Goal: Task Accomplishment & Management: Use online tool/utility

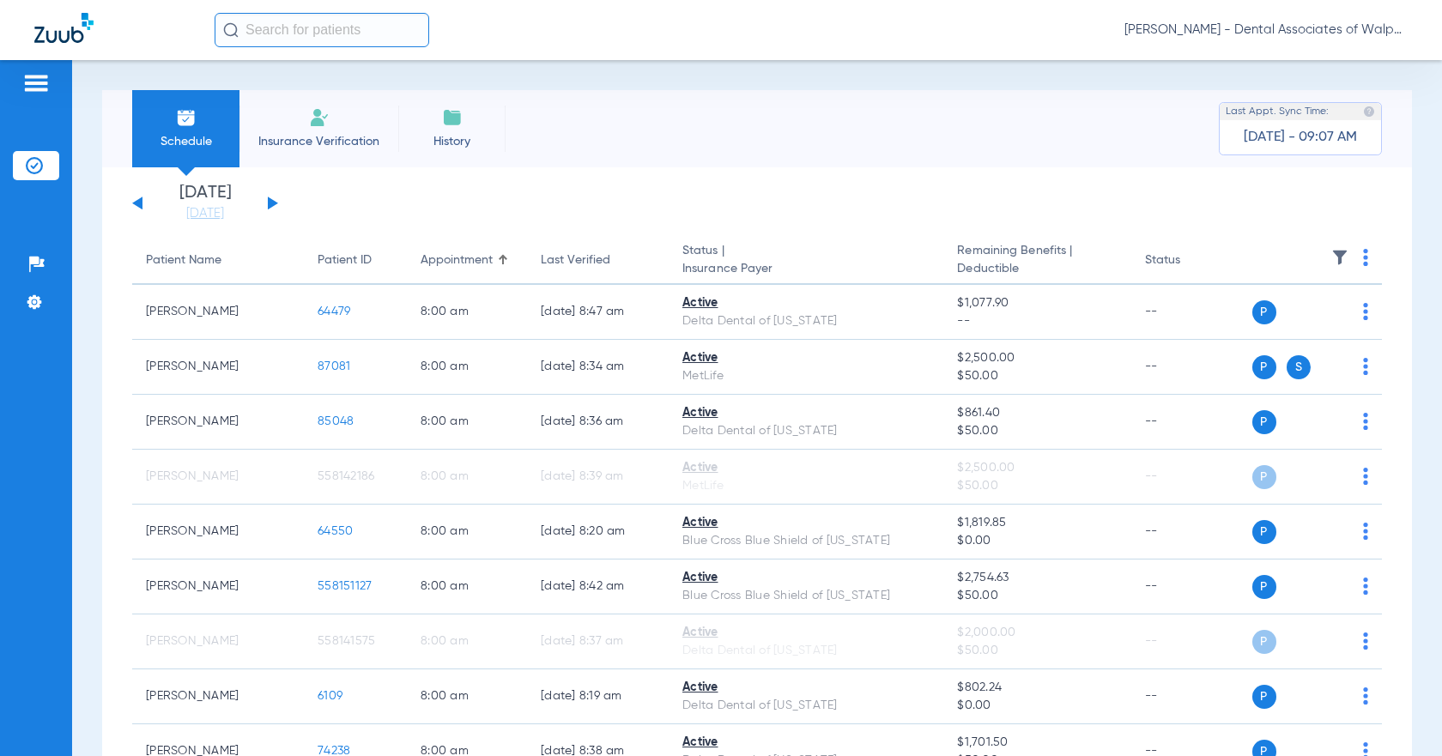
click at [334, 141] on span "Insurance Verification" at bounding box center [318, 141] width 133 height 17
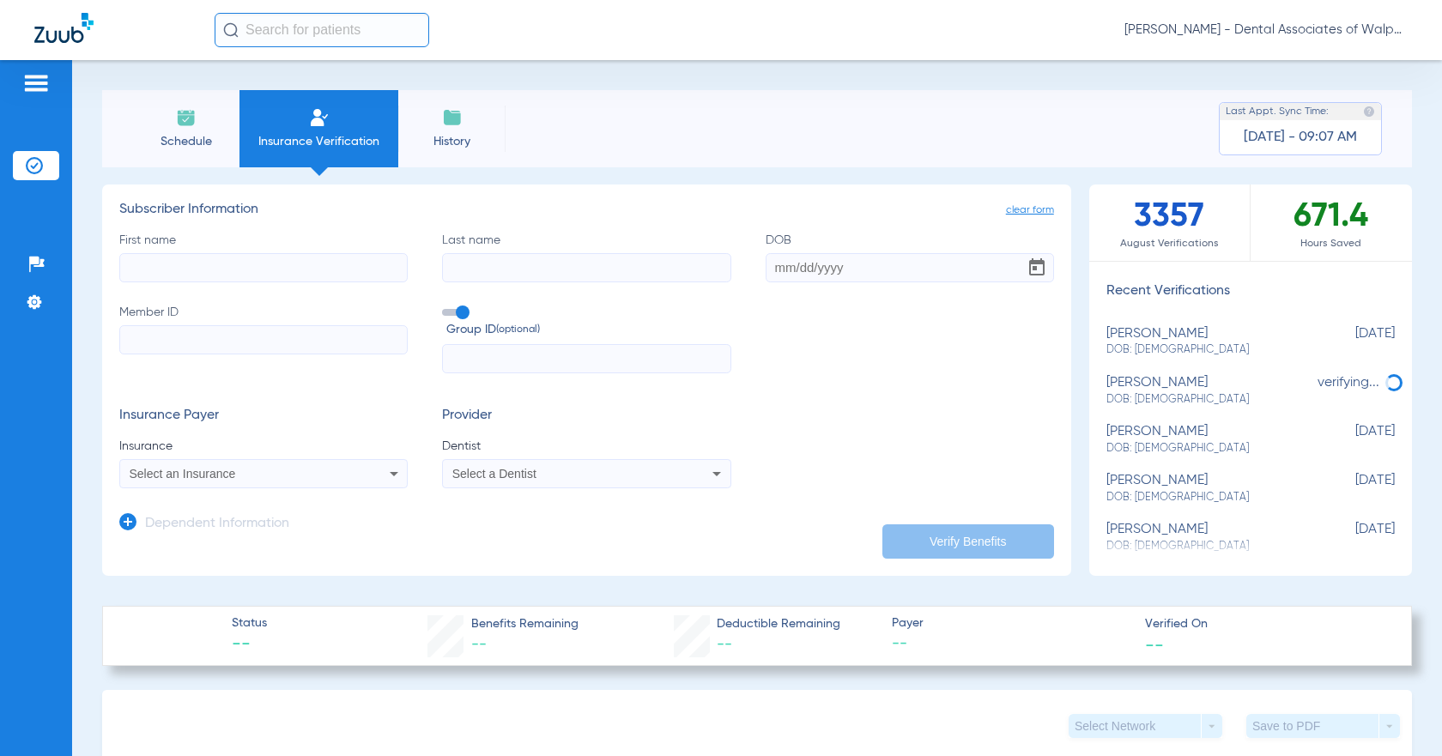
click at [247, 27] on input "text" at bounding box center [322, 30] width 215 height 34
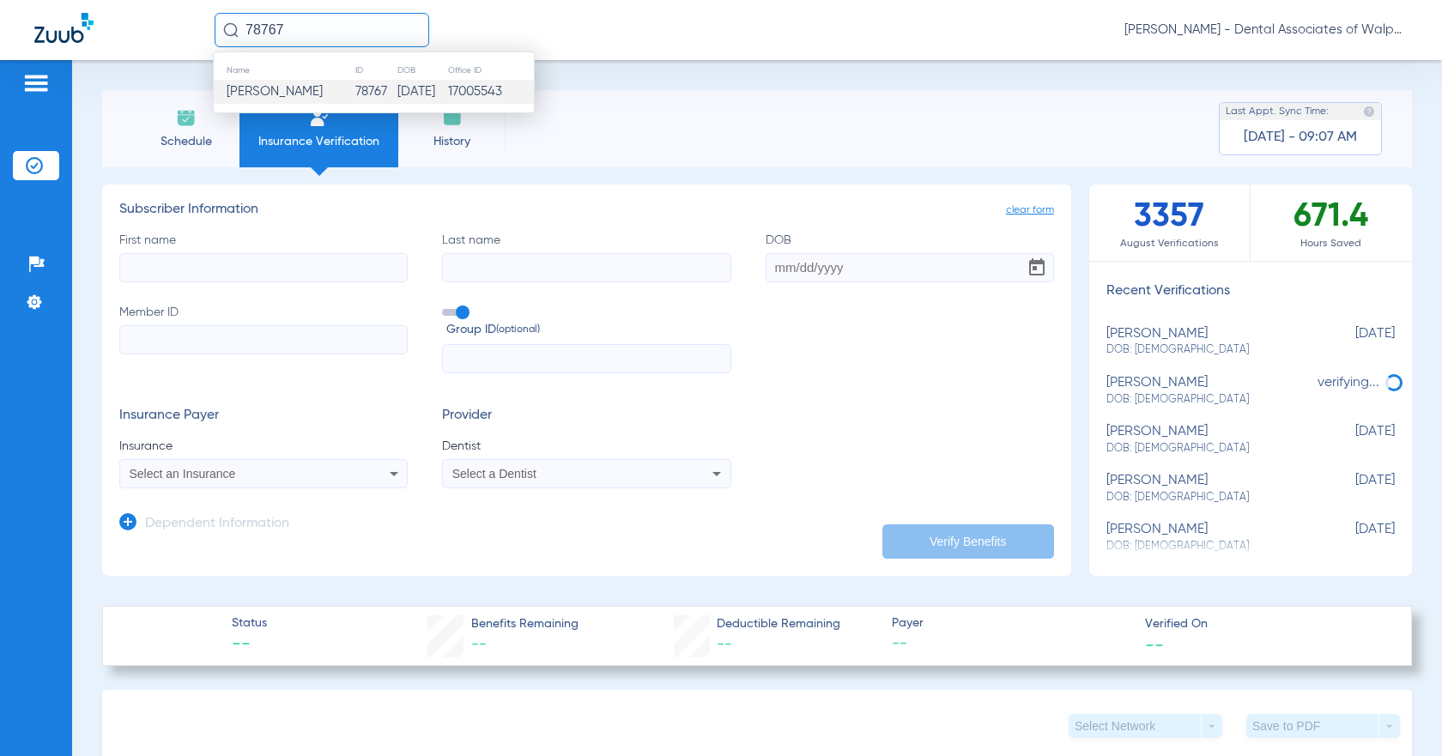
click at [280, 92] on span "[PERSON_NAME]" at bounding box center [275, 91] width 96 height 13
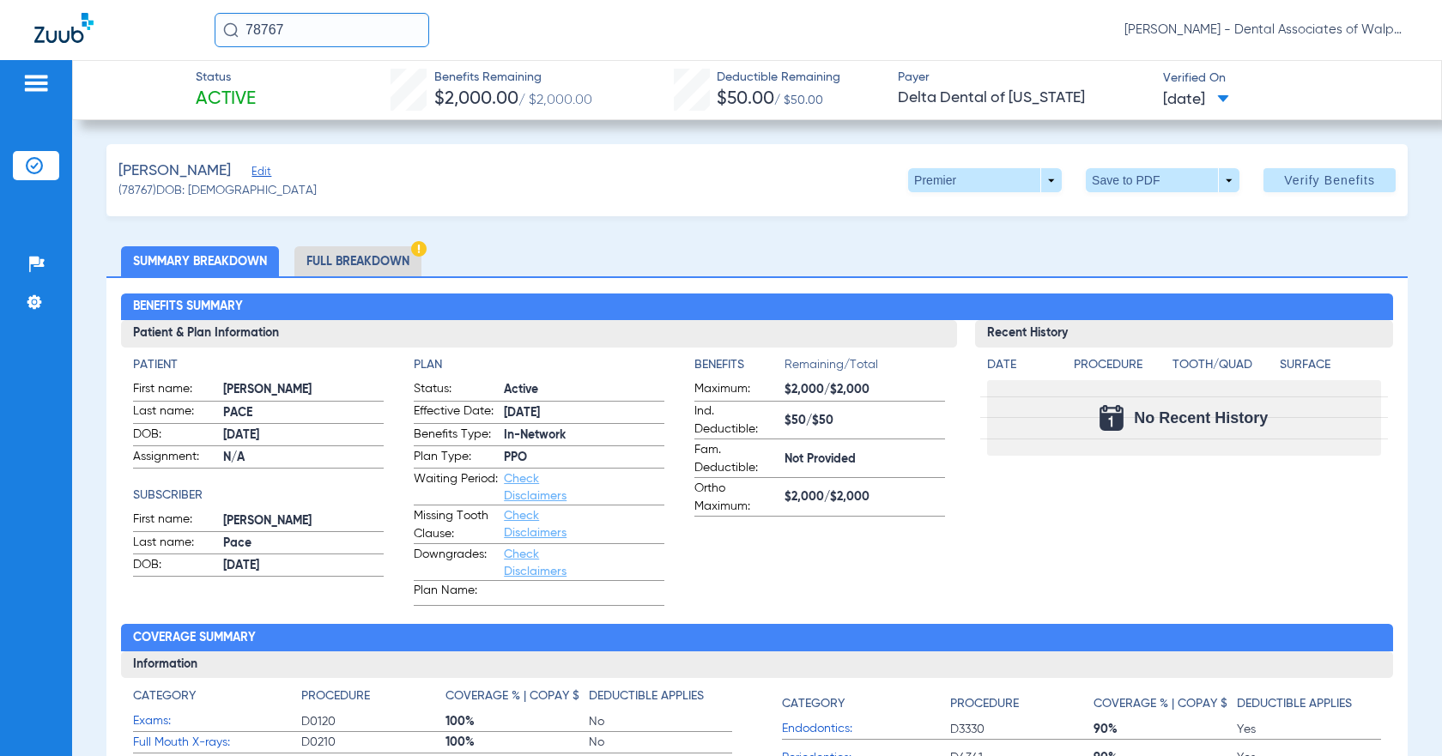
click at [332, 260] on li "Full Breakdown" at bounding box center [357, 261] width 127 height 30
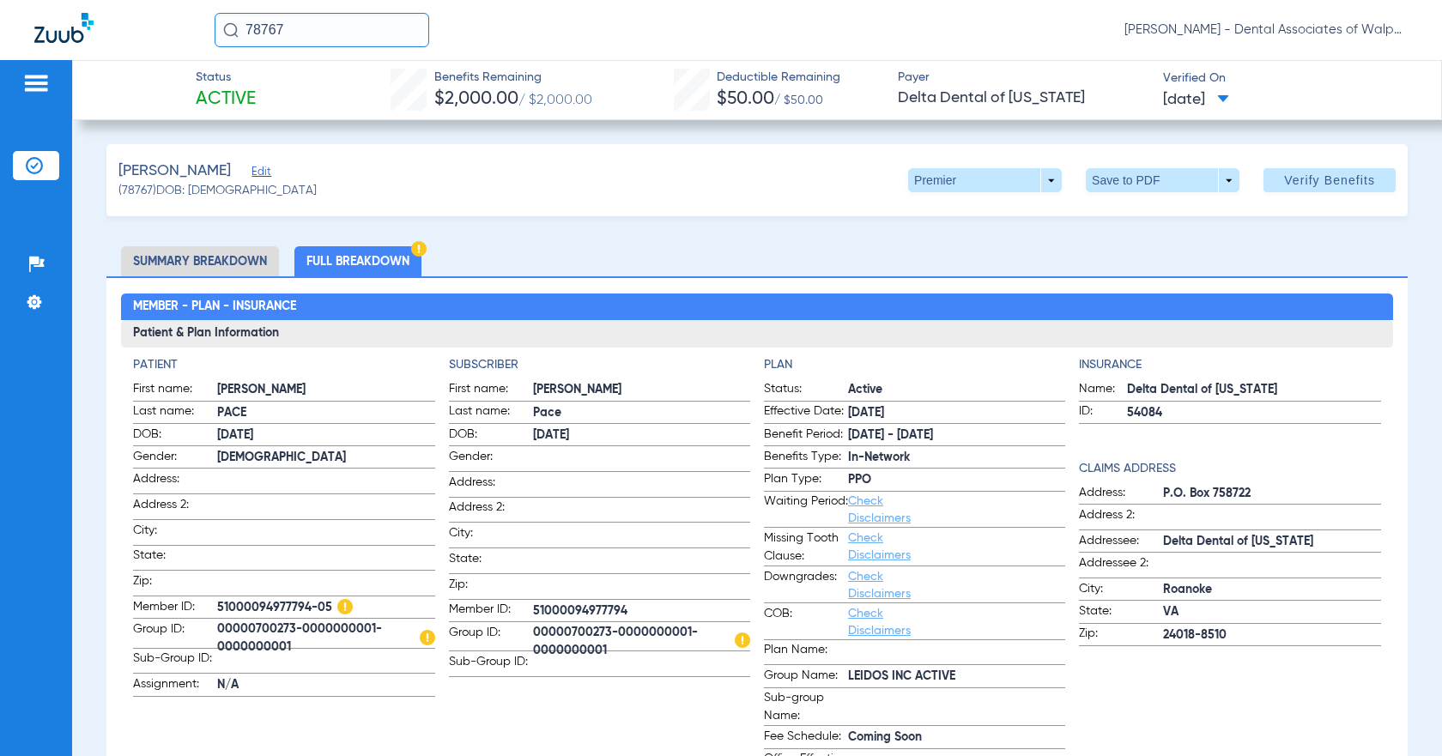
click at [340, 273] on li "Full Breakdown" at bounding box center [357, 261] width 127 height 30
click at [342, 257] on li "Full Breakdown" at bounding box center [357, 261] width 127 height 30
drag, startPoint x: 293, startPoint y: 28, endPoint x: 377, endPoint y: 3, distance: 88.0
click at [368, 21] on input "78767" at bounding box center [322, 30] width 215 height 34
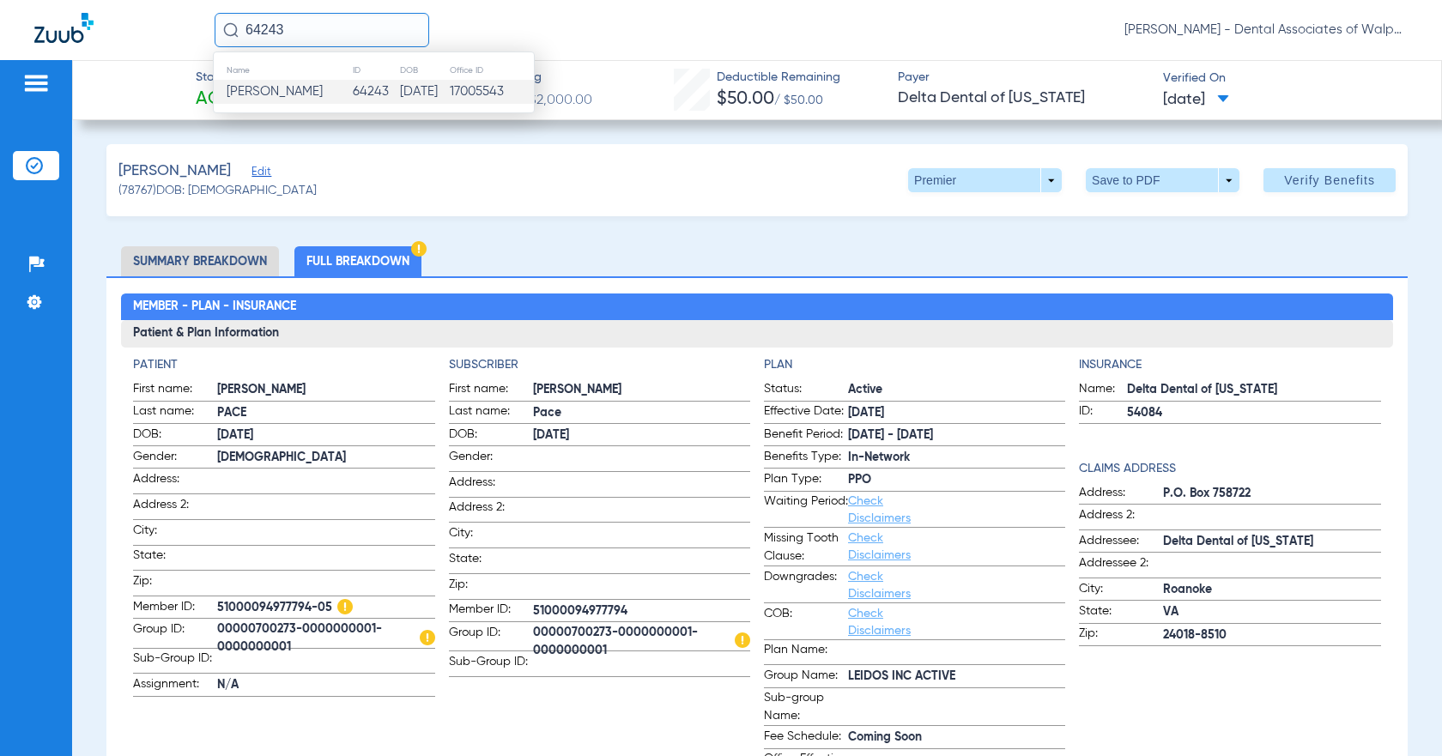
click at [306, 94] on span "[PERSON_NAME]" at bounding box center [275, 91] width 96 height 13
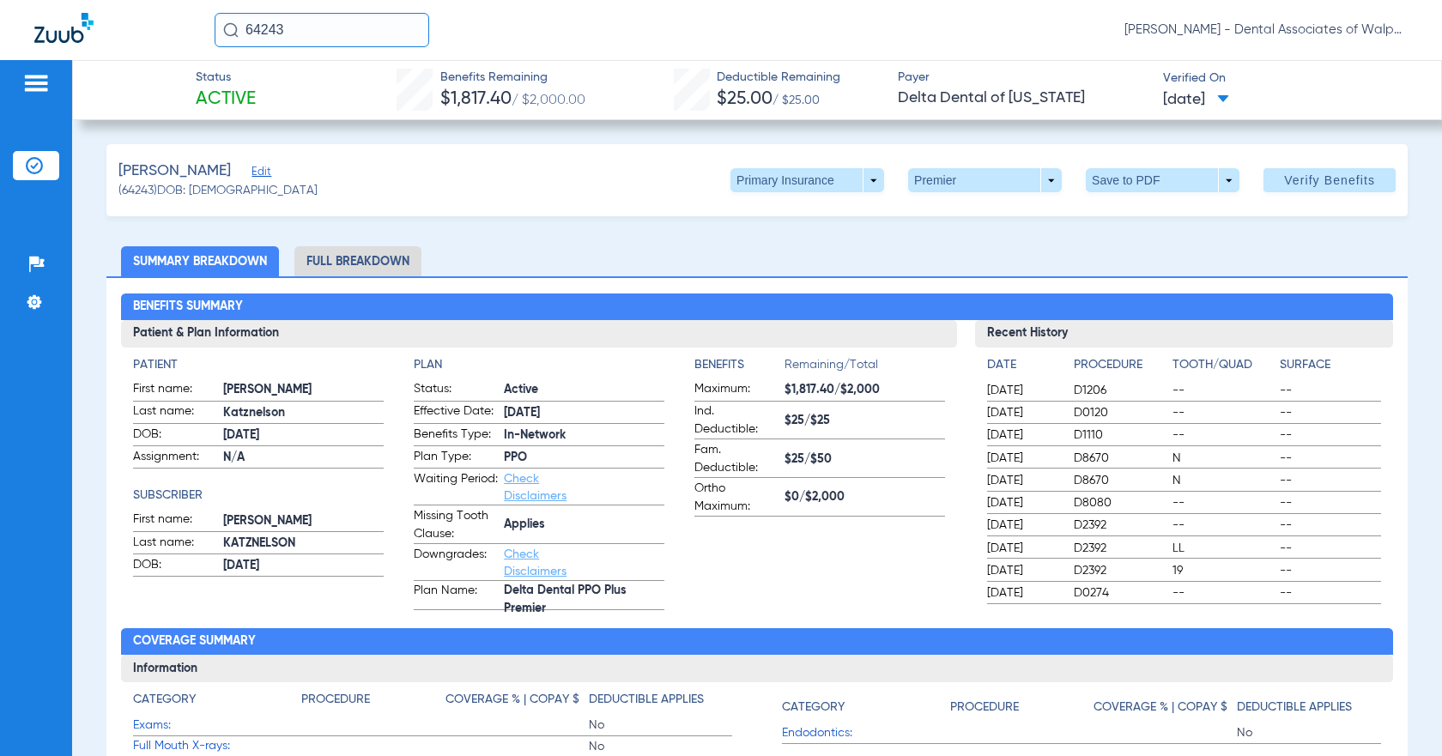
click at [303, 32] on input "64243" at bounding box center [322, 30] width 215 height 34
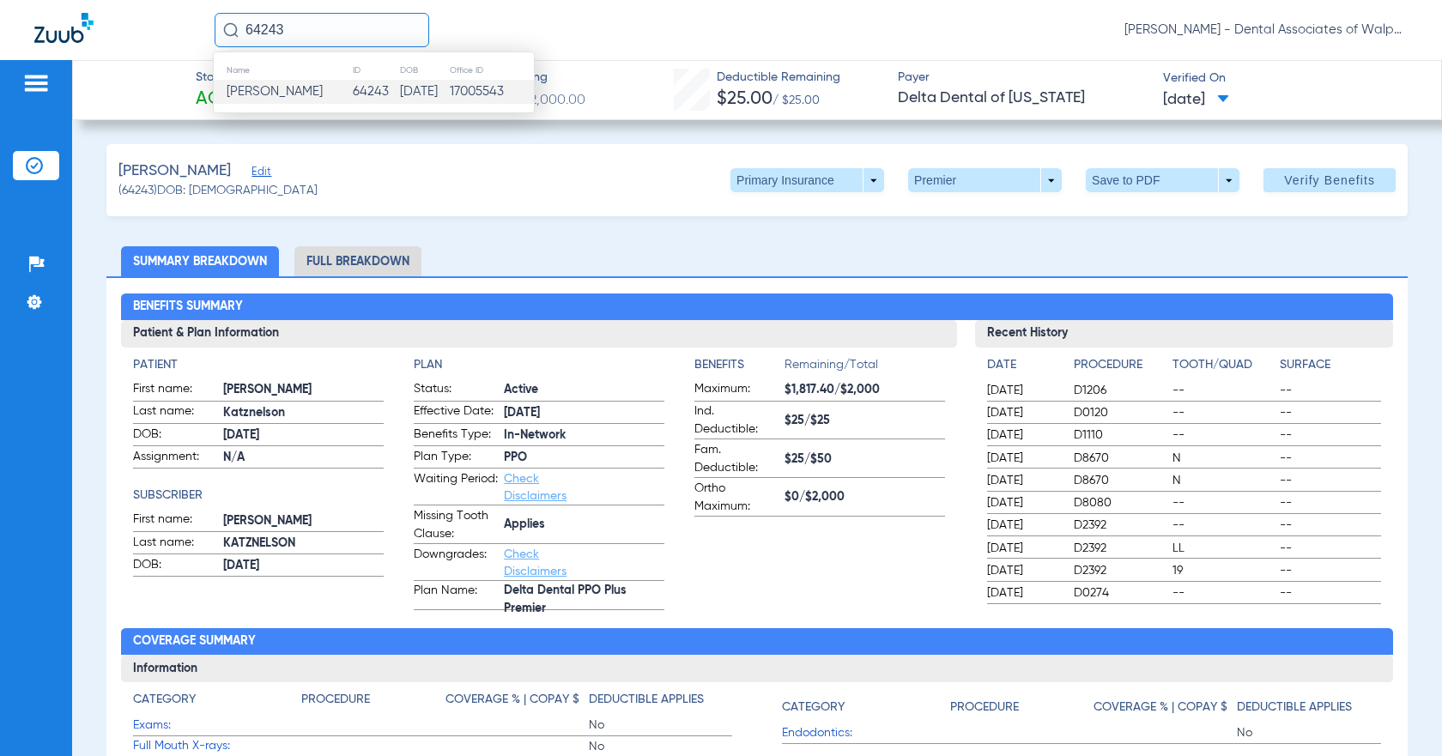
click at [298, 93] on span "[PERSON_NAME]" at bounding box center [275, 91] width 96 height 13
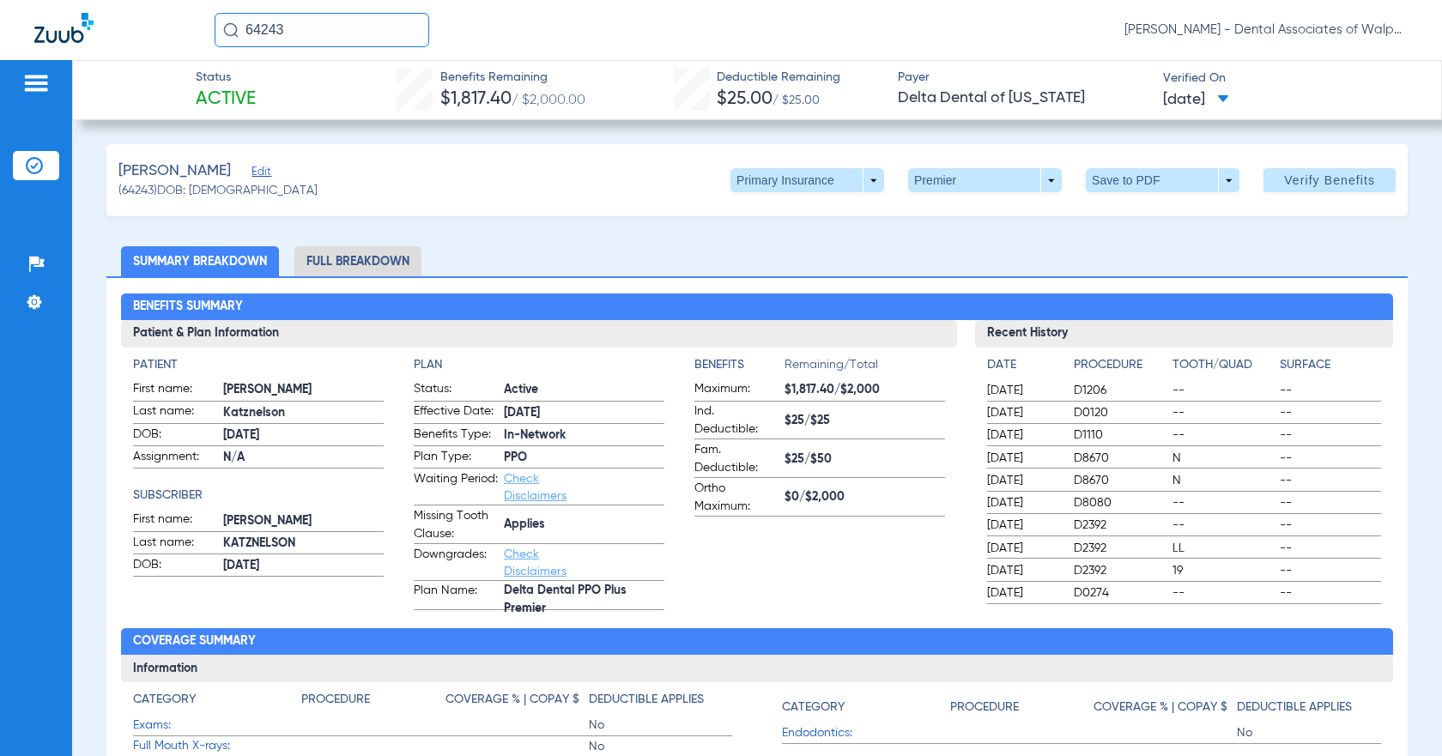
click at [360, 262] on li "Full Breakdown" at bounding box center [357, 261] width 127 height 30
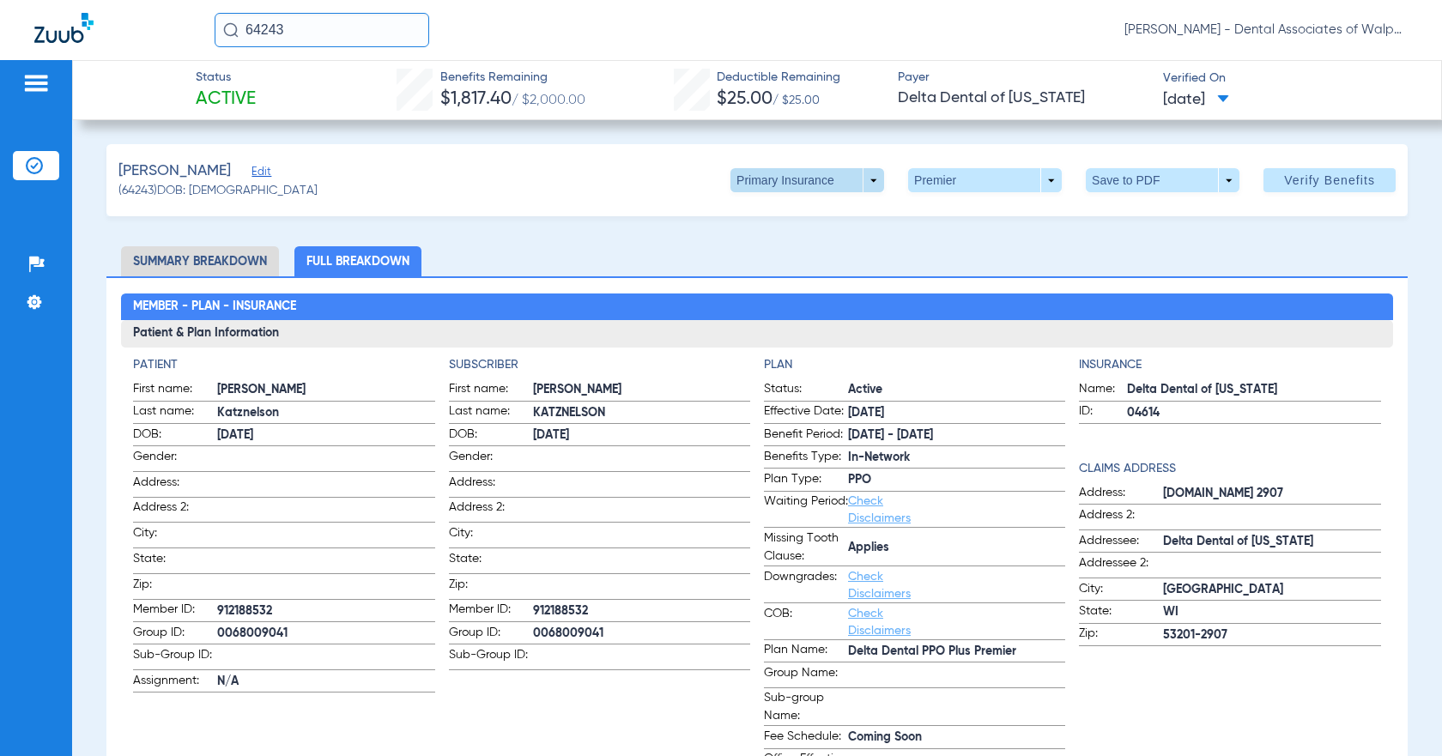
click at [693, 175] on span at bounding box center [807, 180] width 154 height 24
click at [693, 250] on span "Secondary Insurance" at bounding box center [788, 249] width 113 height 12
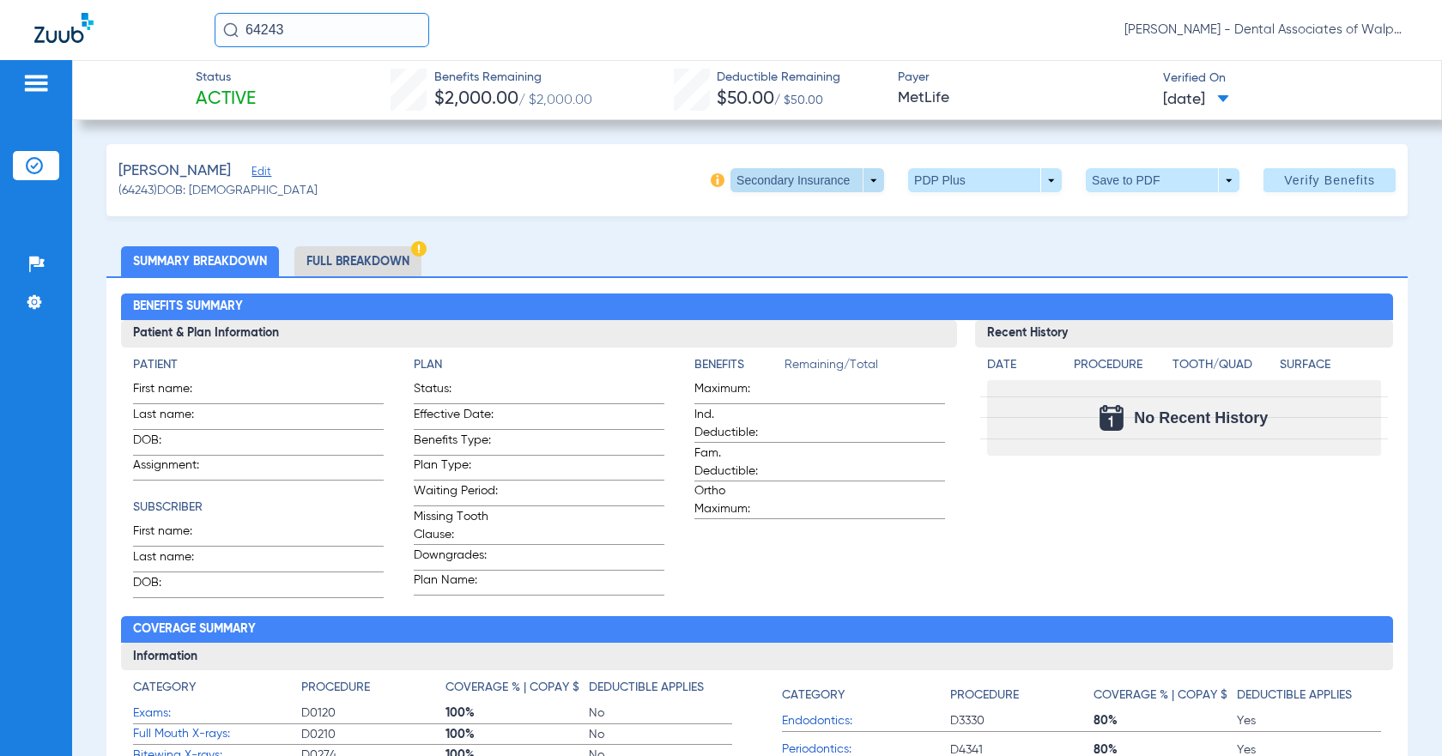
click at [693, 178] on span at bounding box center [807, 180] width 154 height 24
click at [693, 248] on span "Secondary Insurance" at bounding box center [788, 249] width 113 height 12
drag, startPoint x: 370, startPoint y: 263, endPoint x: 647, endPoint y: 281, distance: 277.7
click at [371, 263] on li "Full Breakdown" at bounding box center [357, 261] width 127 height 30
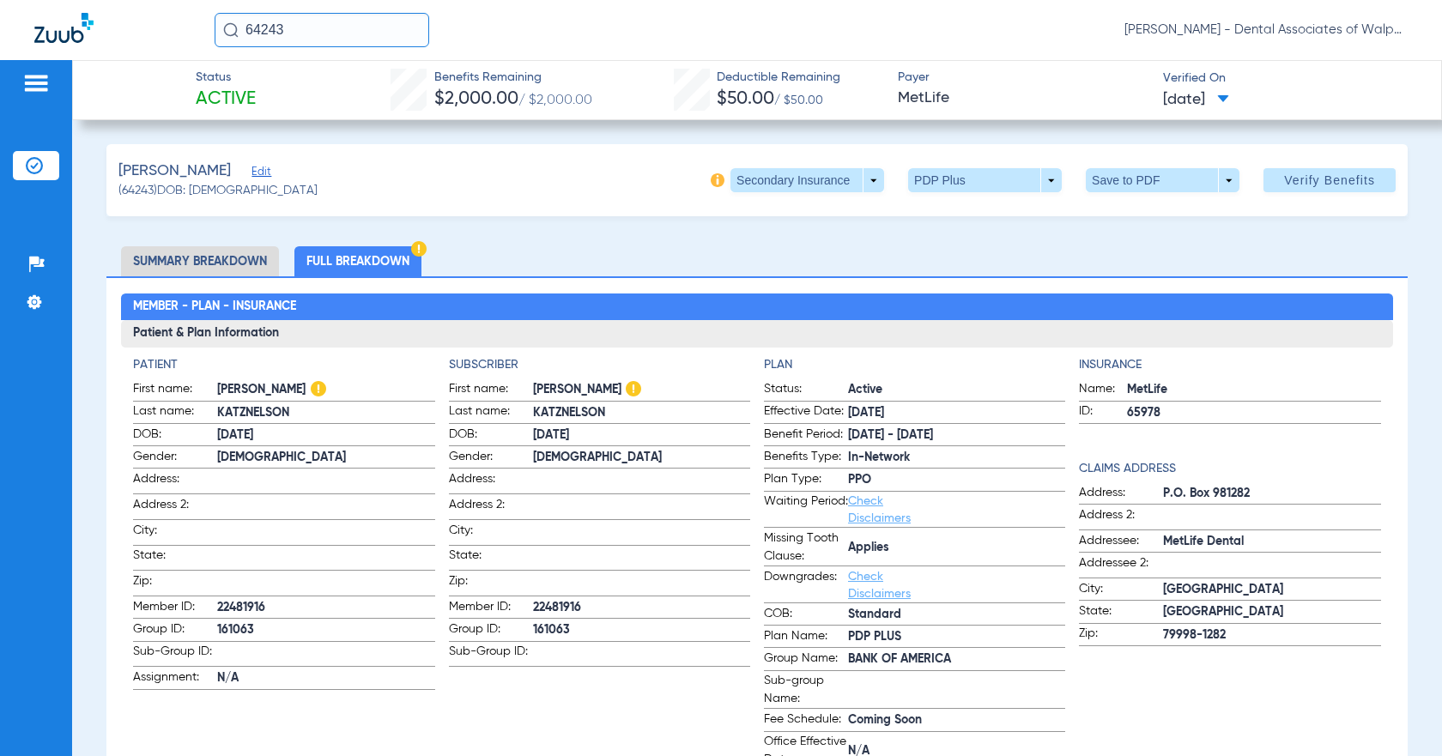
drag, startPoint x: 245, startPoint y: 29, endPoint x: 414, endPoint y: 27, distance: 169.9
click at [408, 31] on input "64243" at bounding box center [322, 30] width 215 height 34
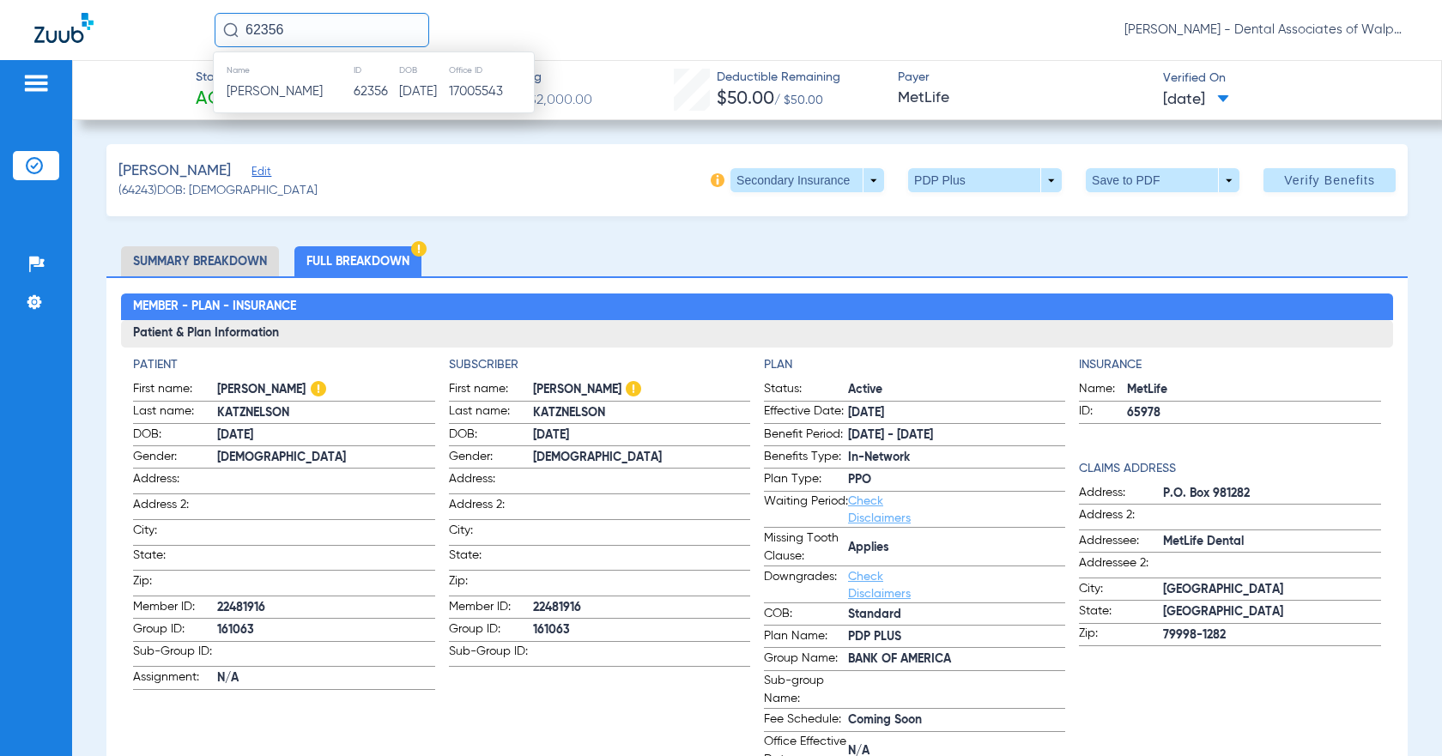
click at [259, 94] on span "[PERSON_NAME]" at bounding box center [275, 91] width 96 height 13
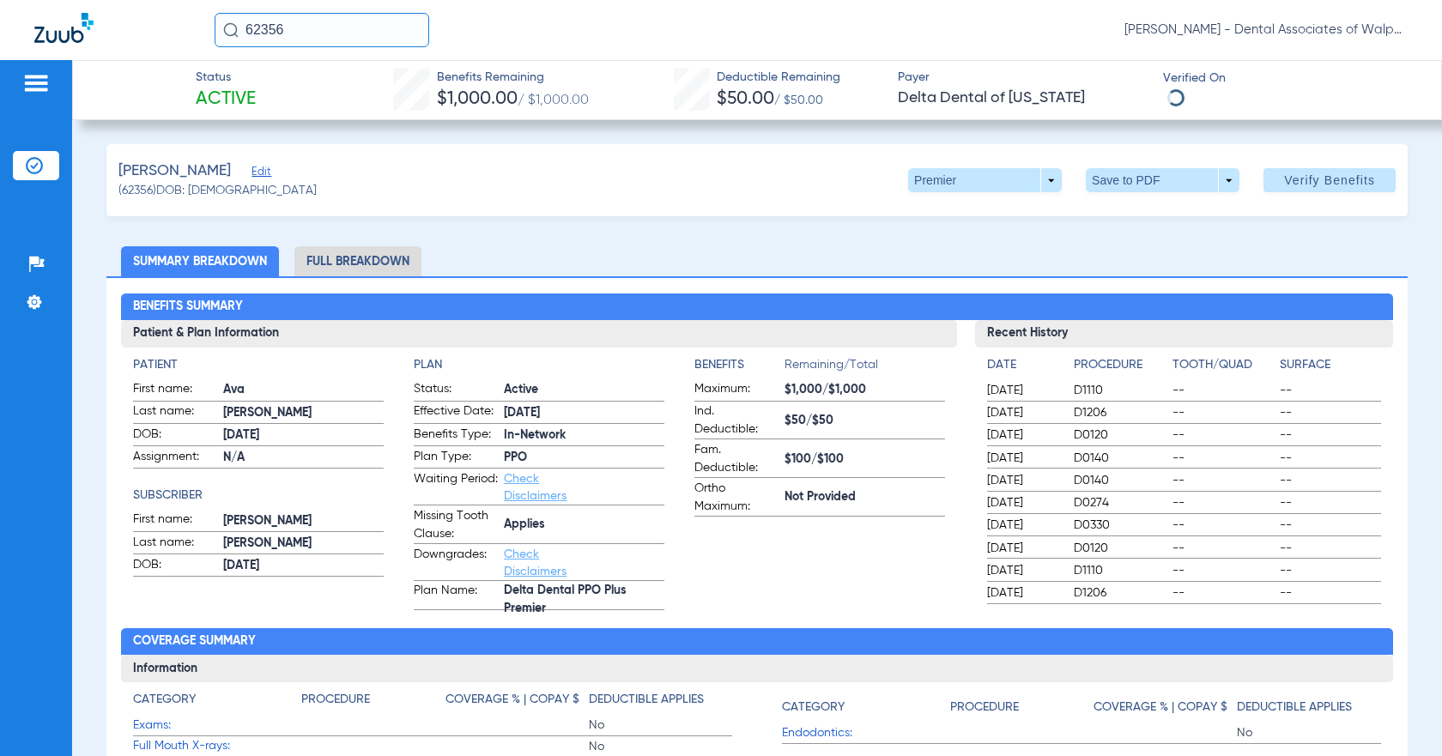
click at [350, 260] on li "Full Breakdown" at bounding box center [357, 261] width 127 height 30
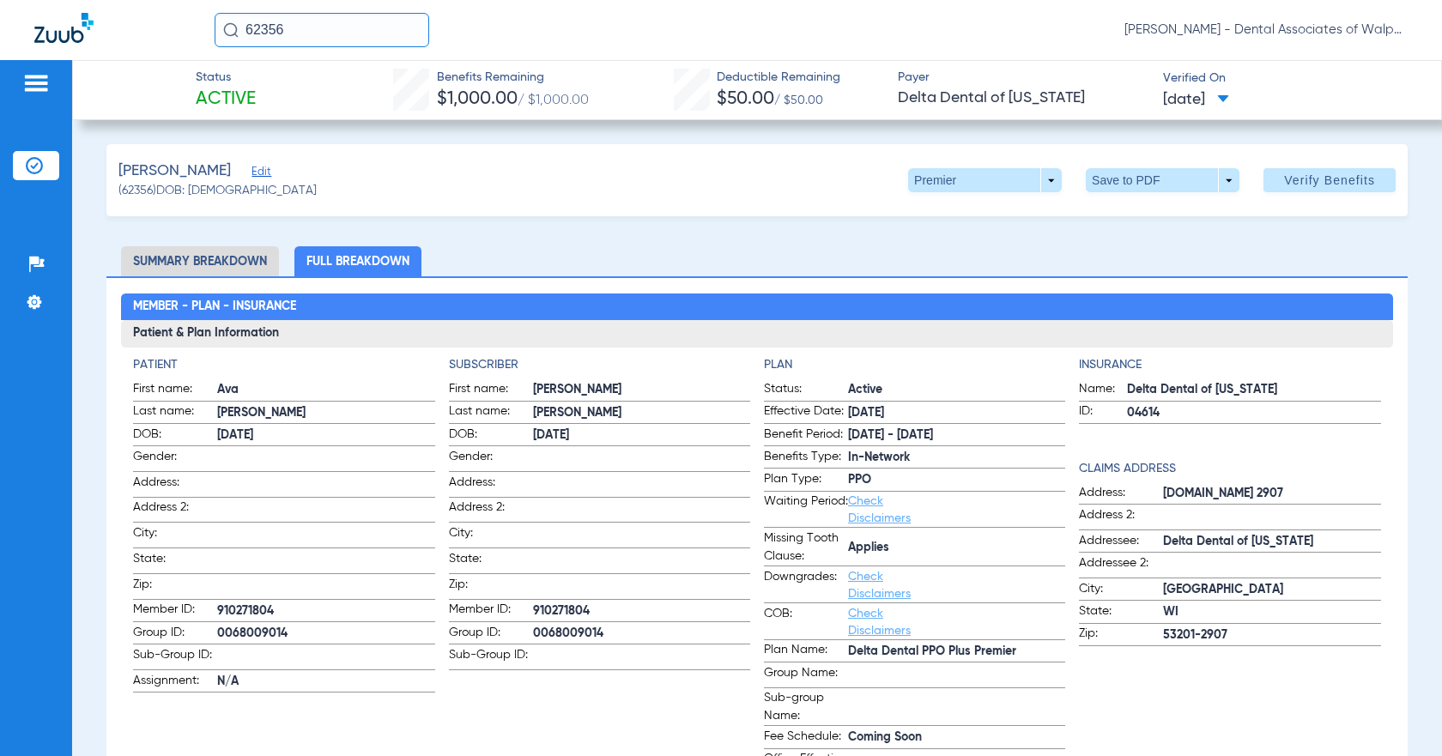
drag, startPoint x: 402, startPoint y: 25, endPoint x: 411, endPoint y: 24, distance: 8.6
click at [404, 25] on input "62356" at bounding box center [322, 30] width 215 height 34
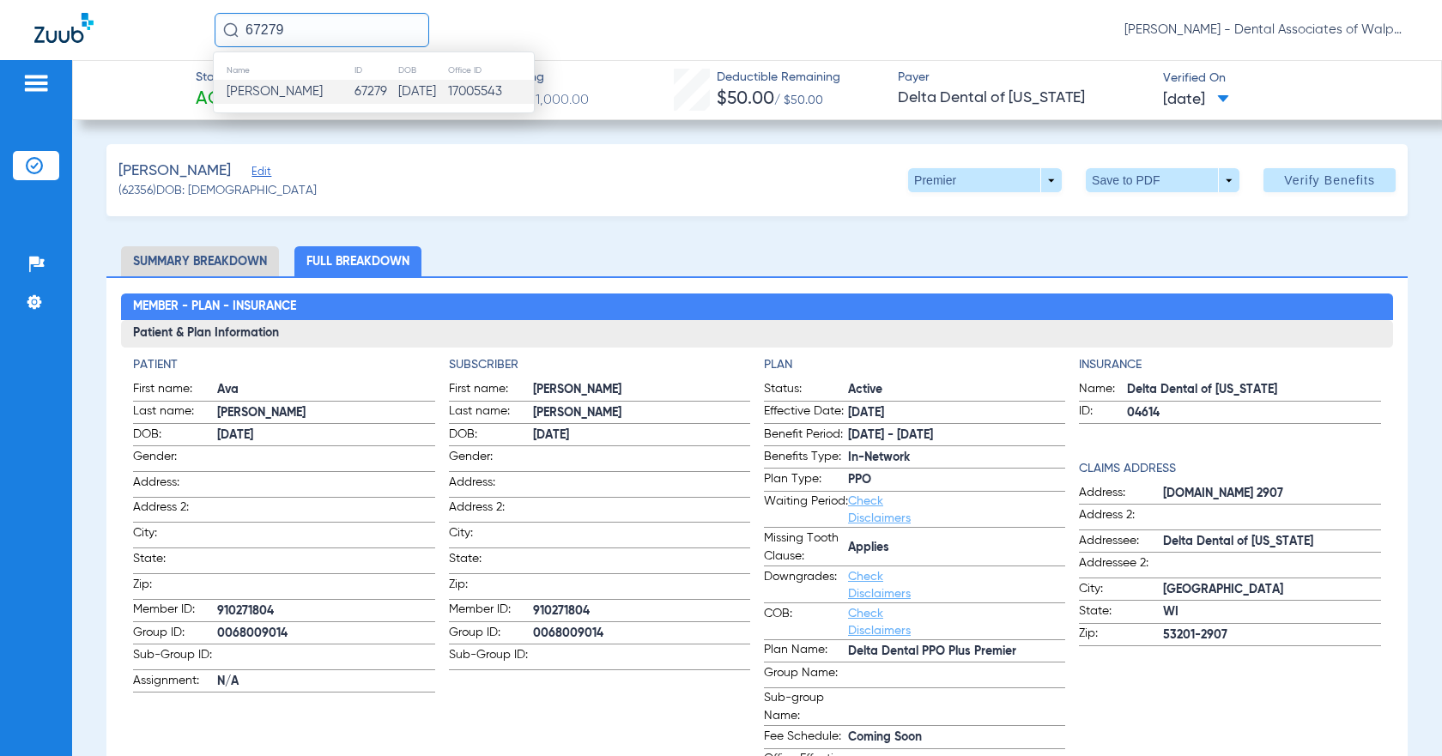
type input "67279"
click at [260, 90] on span "[PERSON_NAME]" at bounding box center [275, 91] width 96 height 13
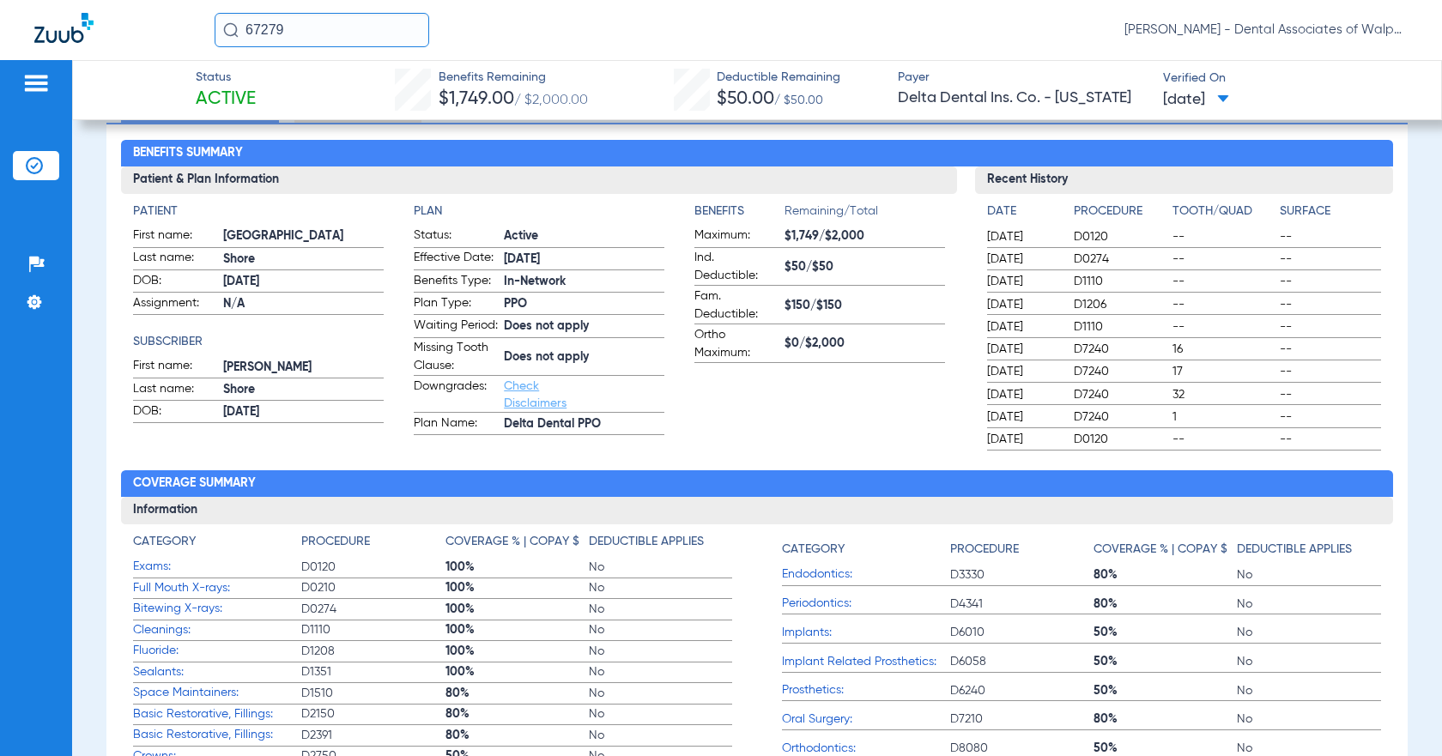
scroll to position [131, 0]
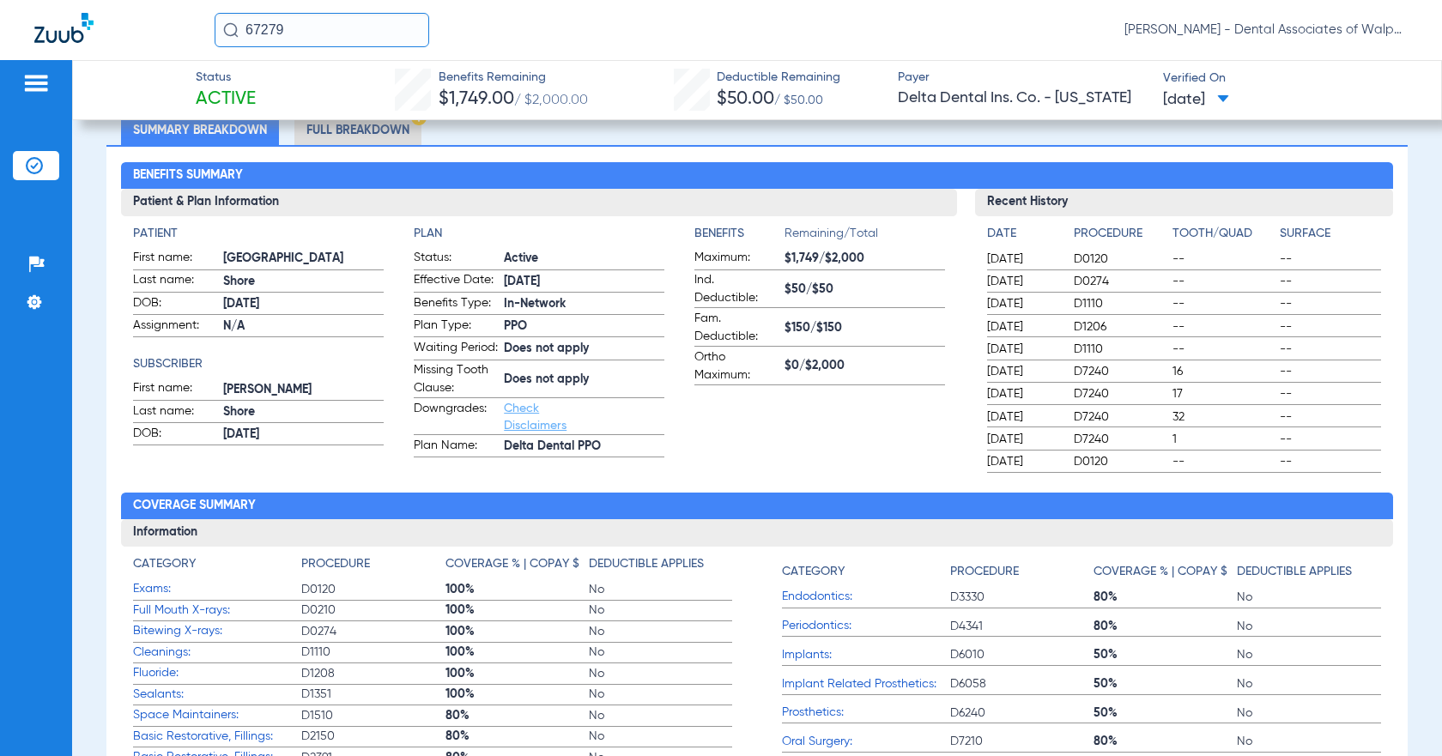
click at [360, 136] on li "Full Breakdown" at bounding box center [357, 130] width 127 height 30
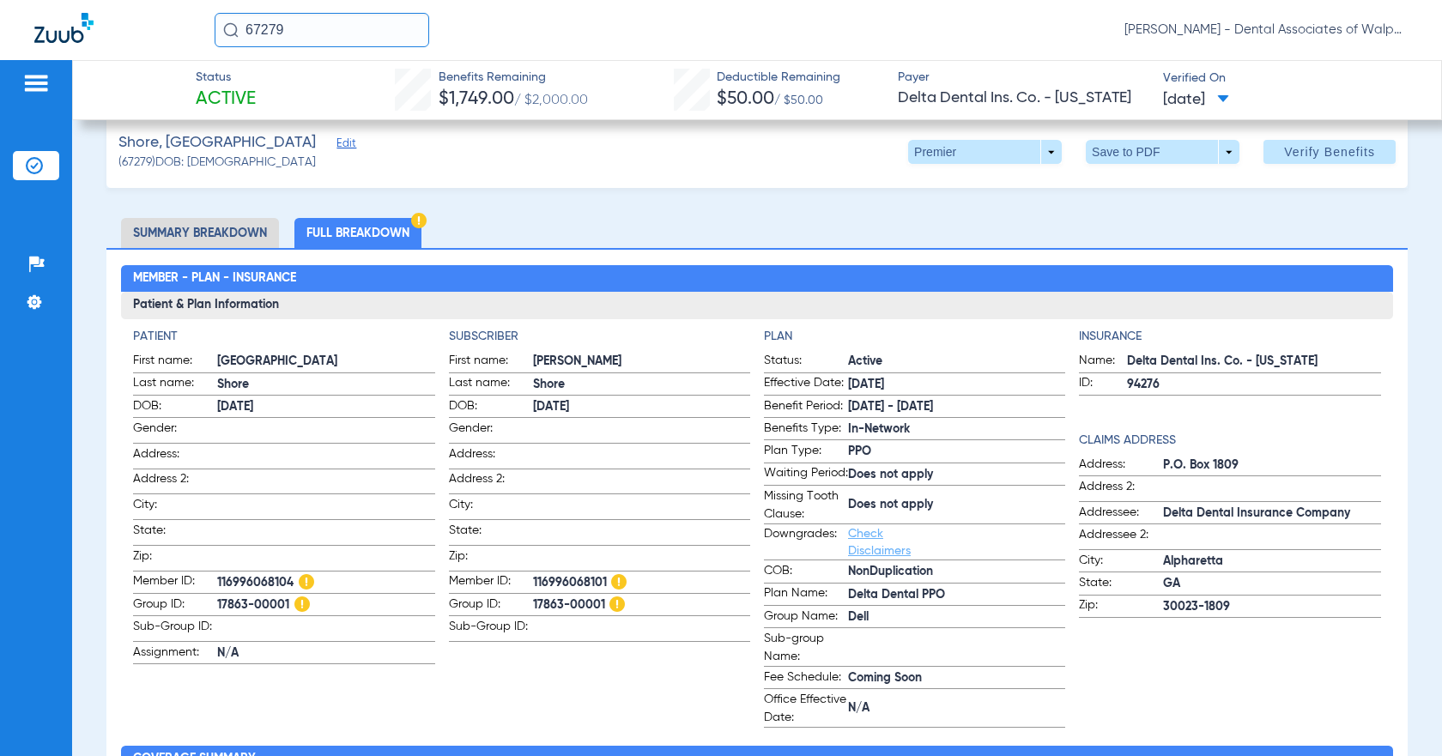
scroll to position [0, 0]
